Goal: Task Accomplishment & Management: Complete application form

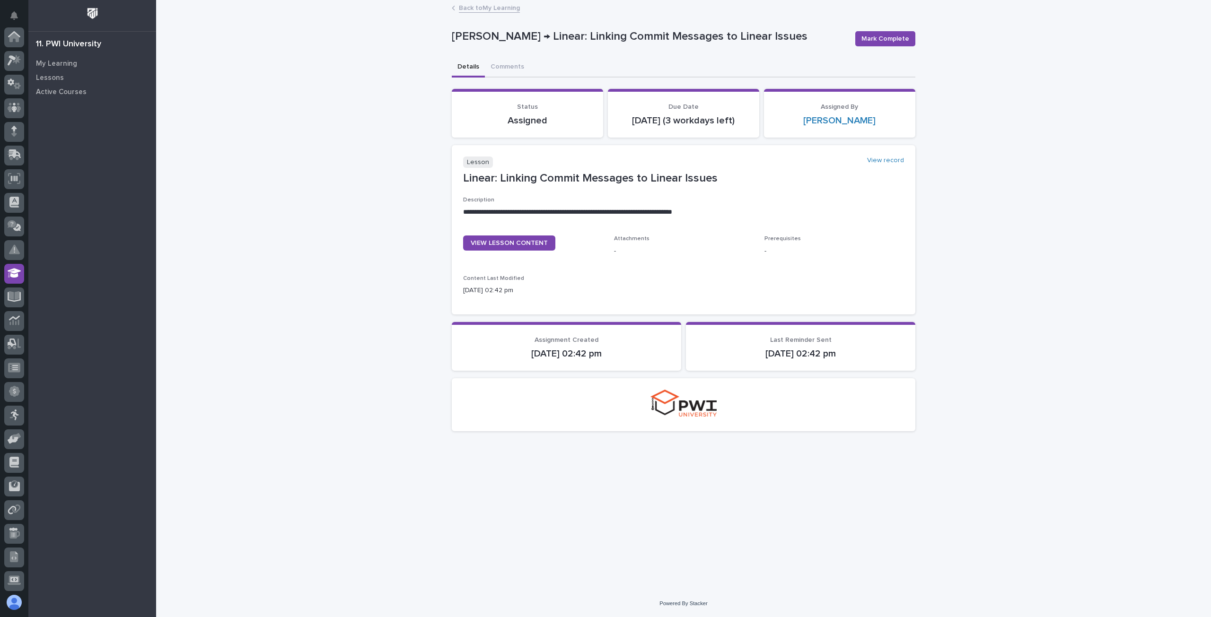
scroll to position [96, 0]
click at [865, 40] on span "Mark Complete" at bounding box center [885, 38] width 48 height 9
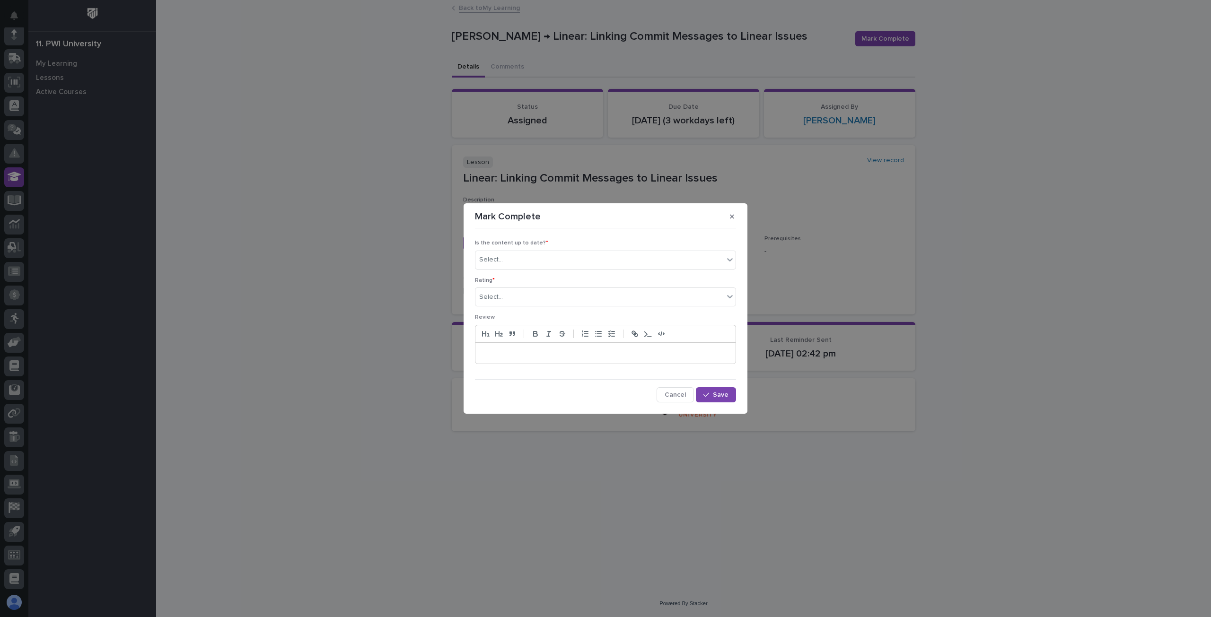
click at [580, 246] on p "Is the content up to date? *" at bounding box center [605, 243] width 261 height 7
click at [580, 257] on div "Select..." at bounding box center [599, 260] width 248 height 16
click at [554, 281] on div "✔ everything is up to date" at bounding box center [605, 279] width 260 height 17
click at [572, 296] on div "Select..." at bounding box center [599, 297] width 248 height 16
click at [533, 330] on div "⭐⭐⭐⭐" at bounding box center [605, 331] width 260 height 17
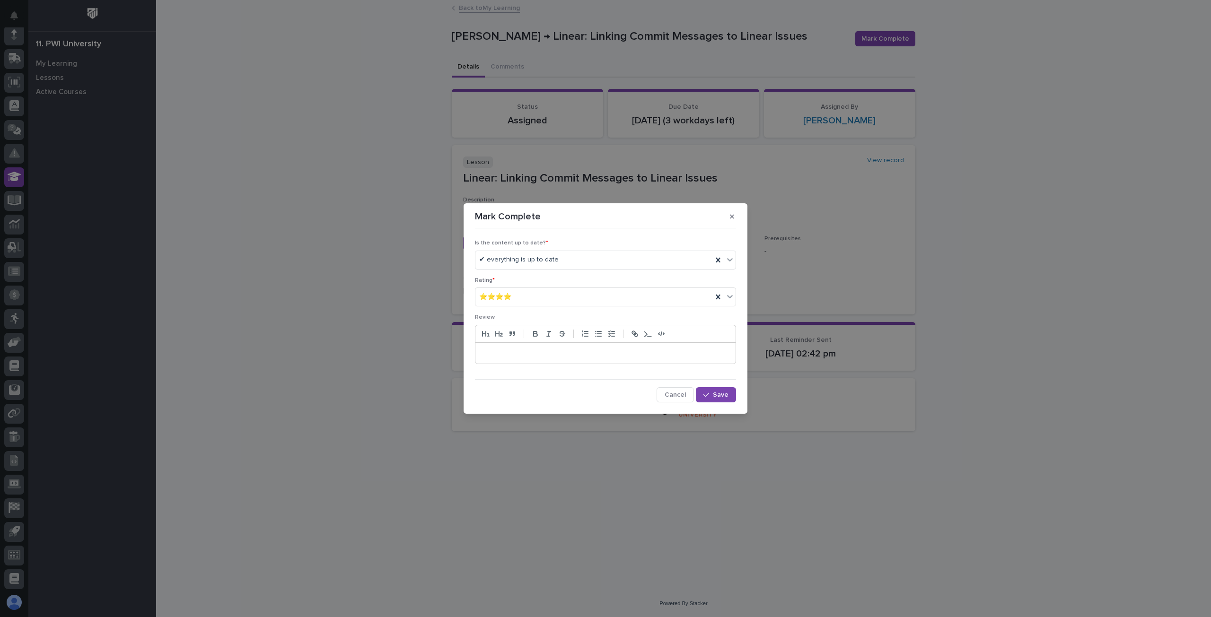
click at [547, 356] on p at bounding box center [605, 353] width 246 height 9
click at [719, 397] on span "Save" at bounding box center [721, 394] width 16 height 7
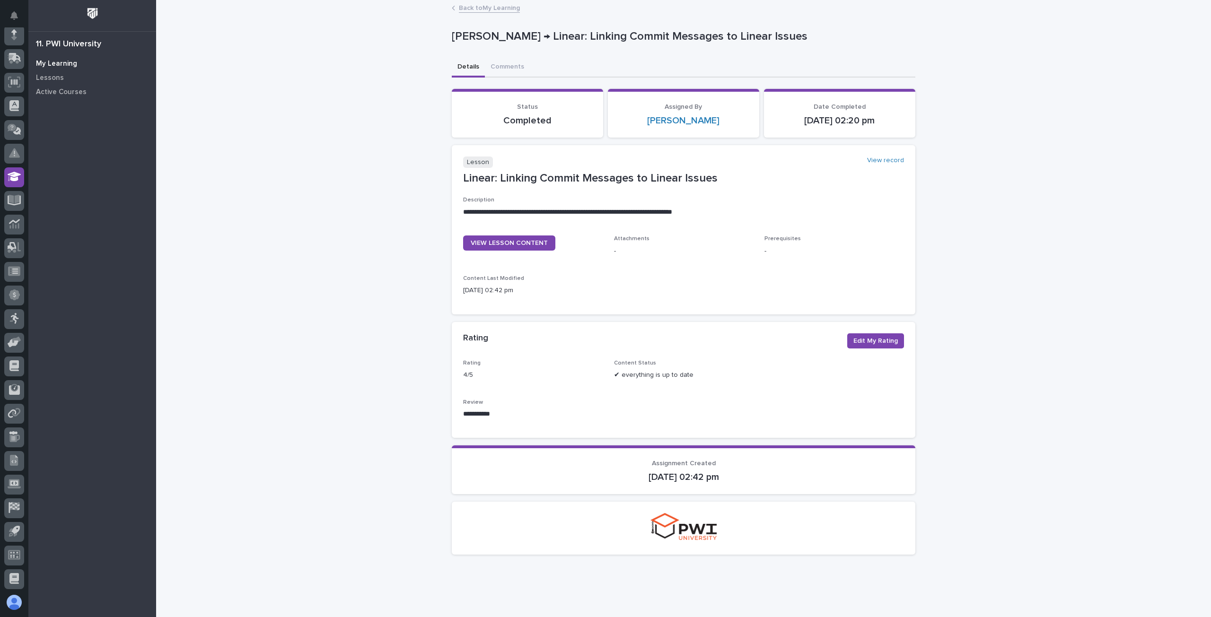
click at [57, 62] on p "My Learning" at bounding box center [56, 64] width 41 height 9
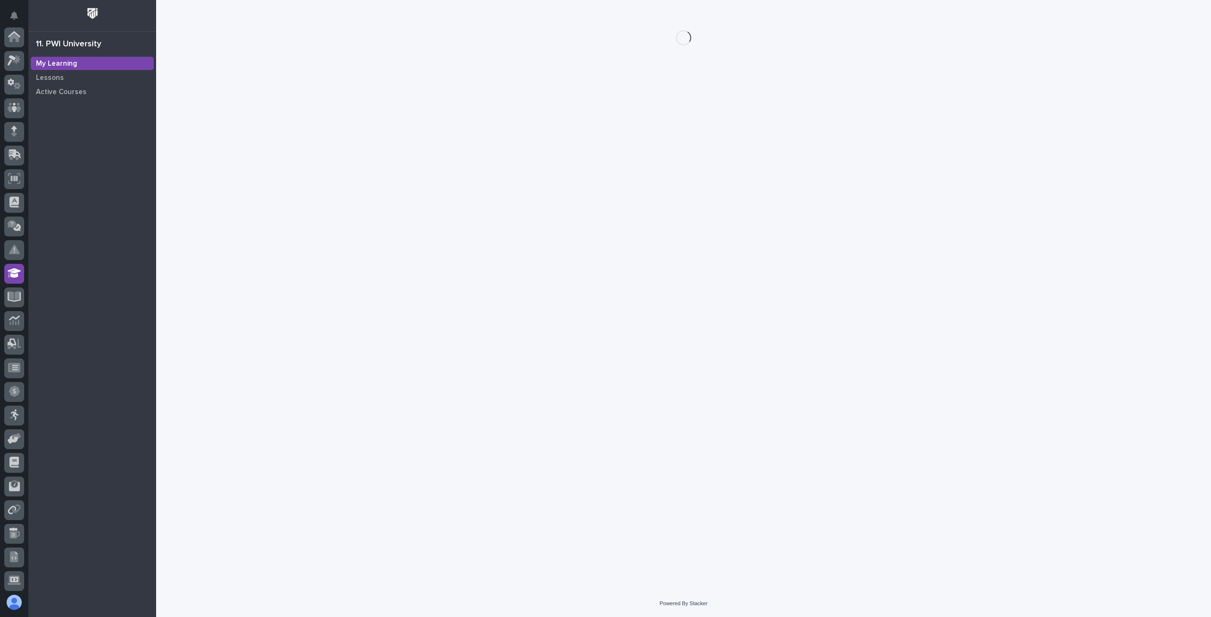
scroll to position [96, 0]
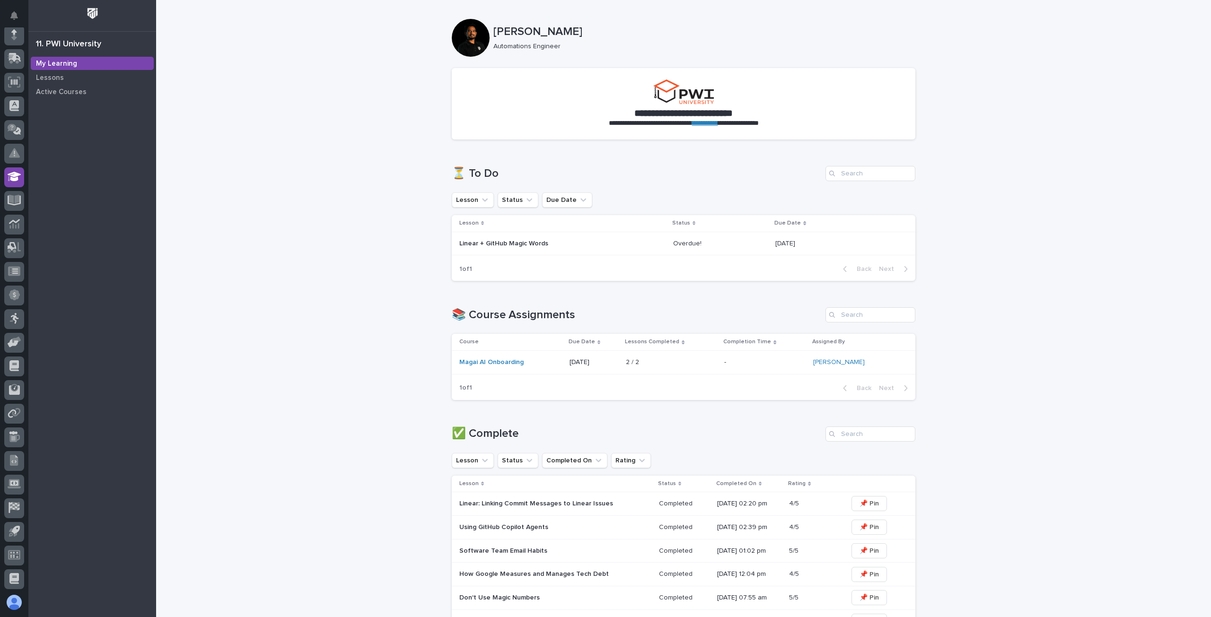
click at [516, 245] on p "Linear + GitHub Magic Words" at bounding box center [542, 244] width 166 height 8
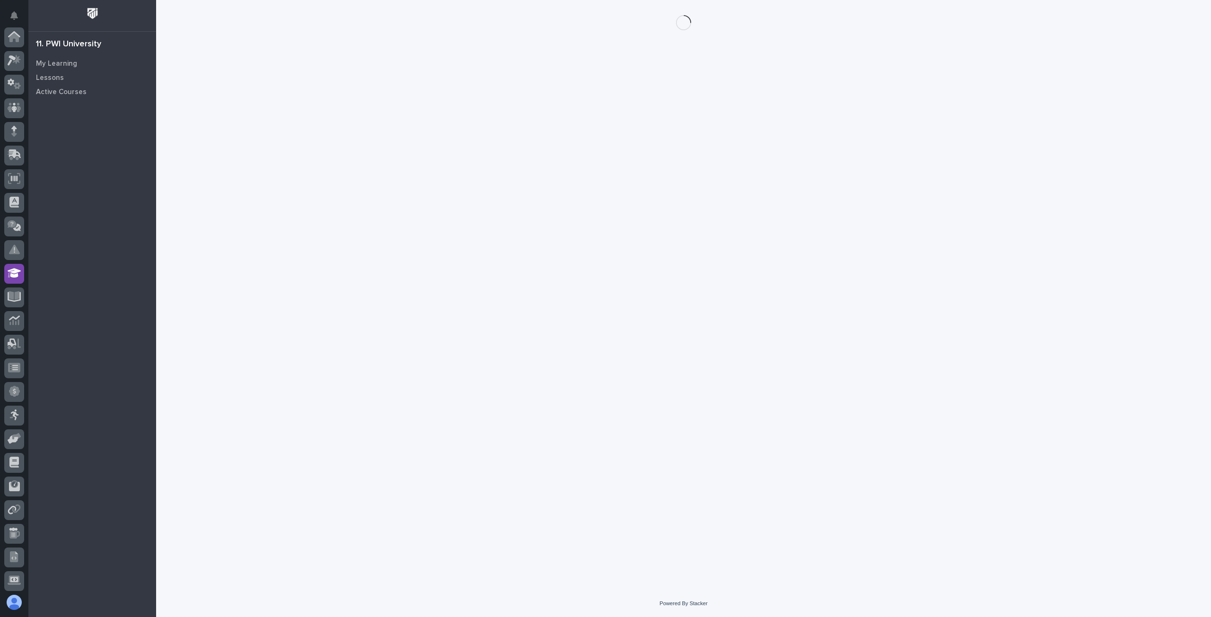
scroll to position [96, 0]
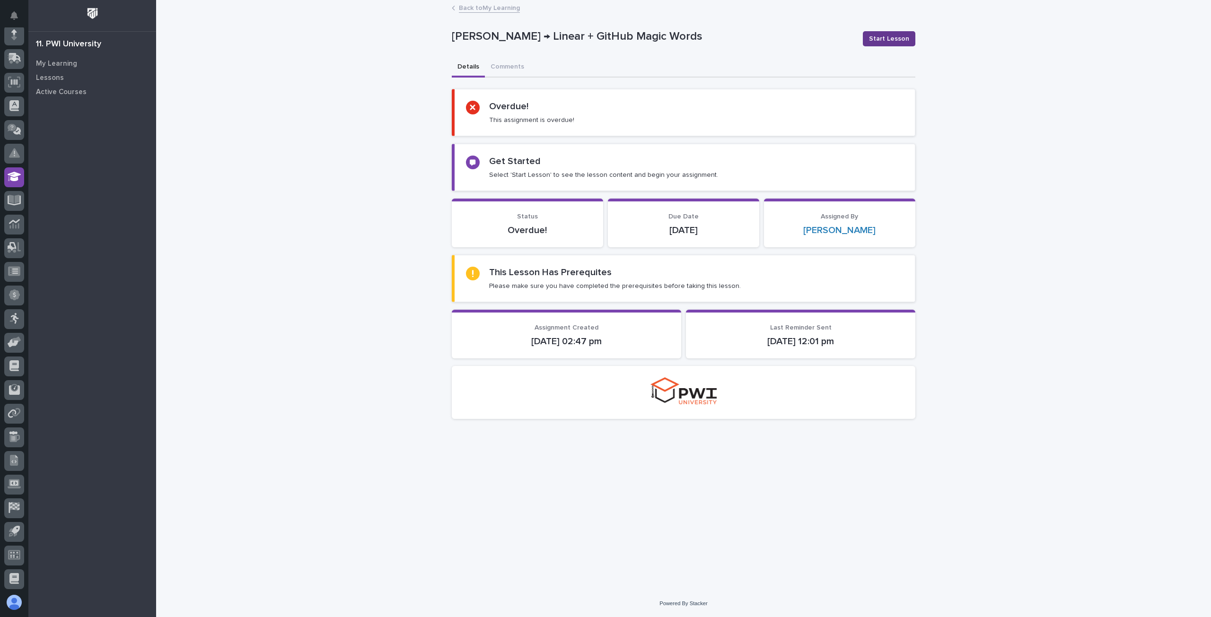
click at [899, 35] on span "Start Lesson" at bounding box center [889, 38] width 40 height 9
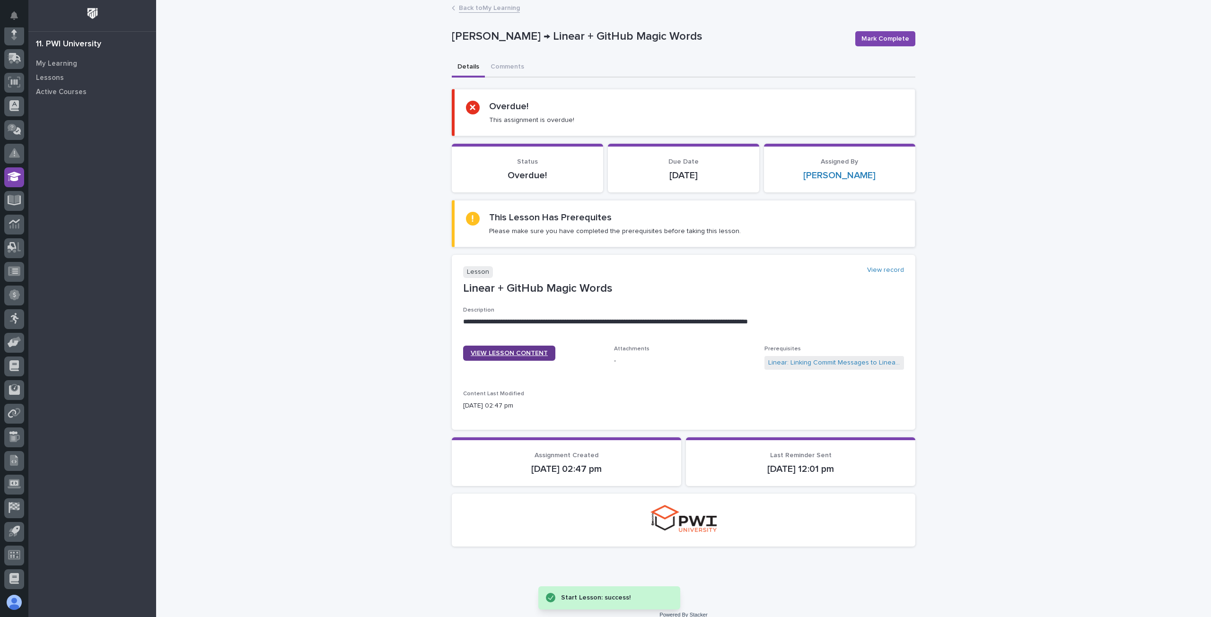
click at [516, 353] on span "VIEW LESSON CONTENT" at bounding box center [509, 353] width 77 height 7
